Goal: Transaction & Acquisition: Purchase product/service

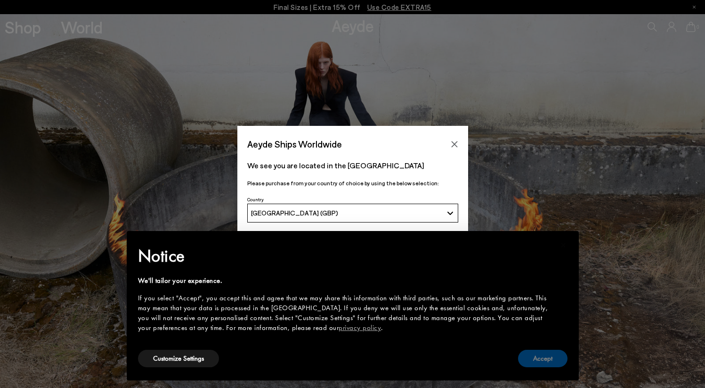
click at [533, 357] on button "Accept" at bounding box center [542, 358] width 49 height 17
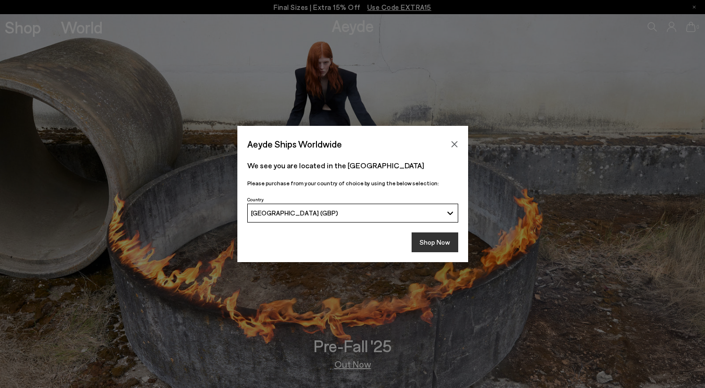
click at [435, 241] on button "Shop Now" at bounding box center [435, 242] width 47 height 20
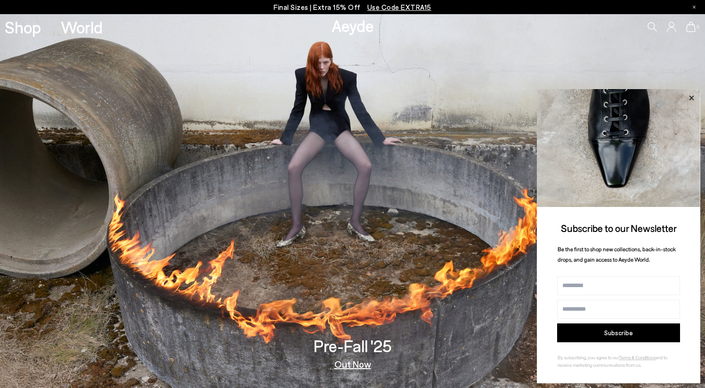
click at [693, 101] on icon at bounding box center [692, 98] width 12 height 12
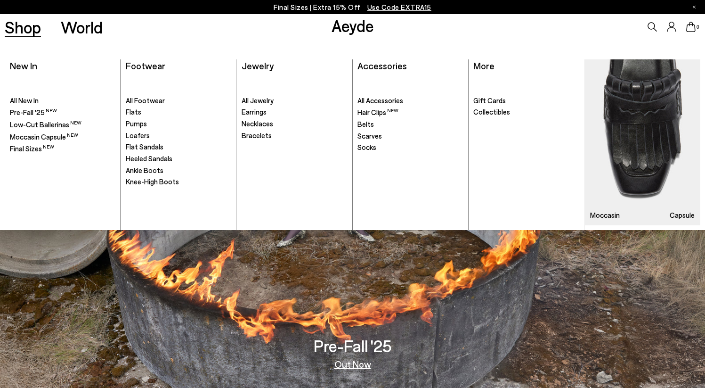
click at [15, 29] on link "Shop" at bounding box center [23, 27] width 36 height 16
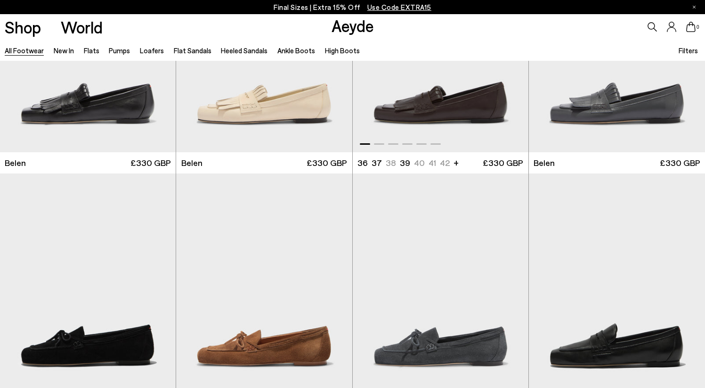
scroll to position [224, 0]
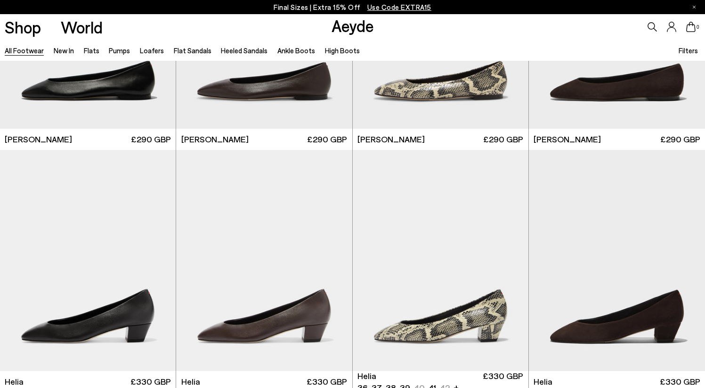
scroll to position [1672, 0]
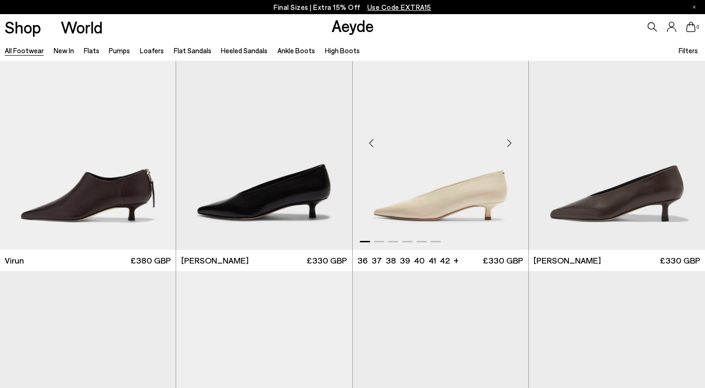
scroll to position [3207, 0]
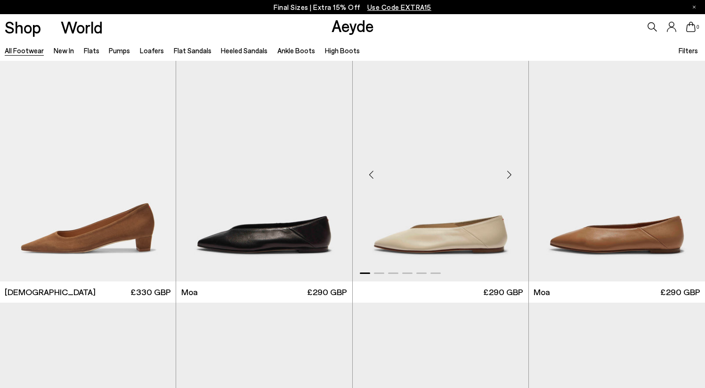
scroll to position [4105, 0]
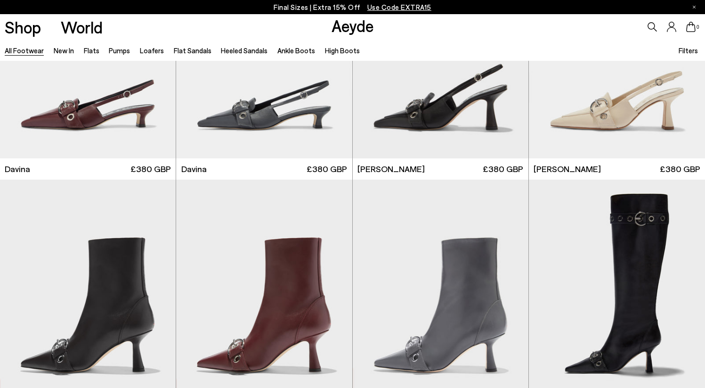
scroll to position [5756, 0]
